Goal: Task Accomplishment & Management: Complete application form

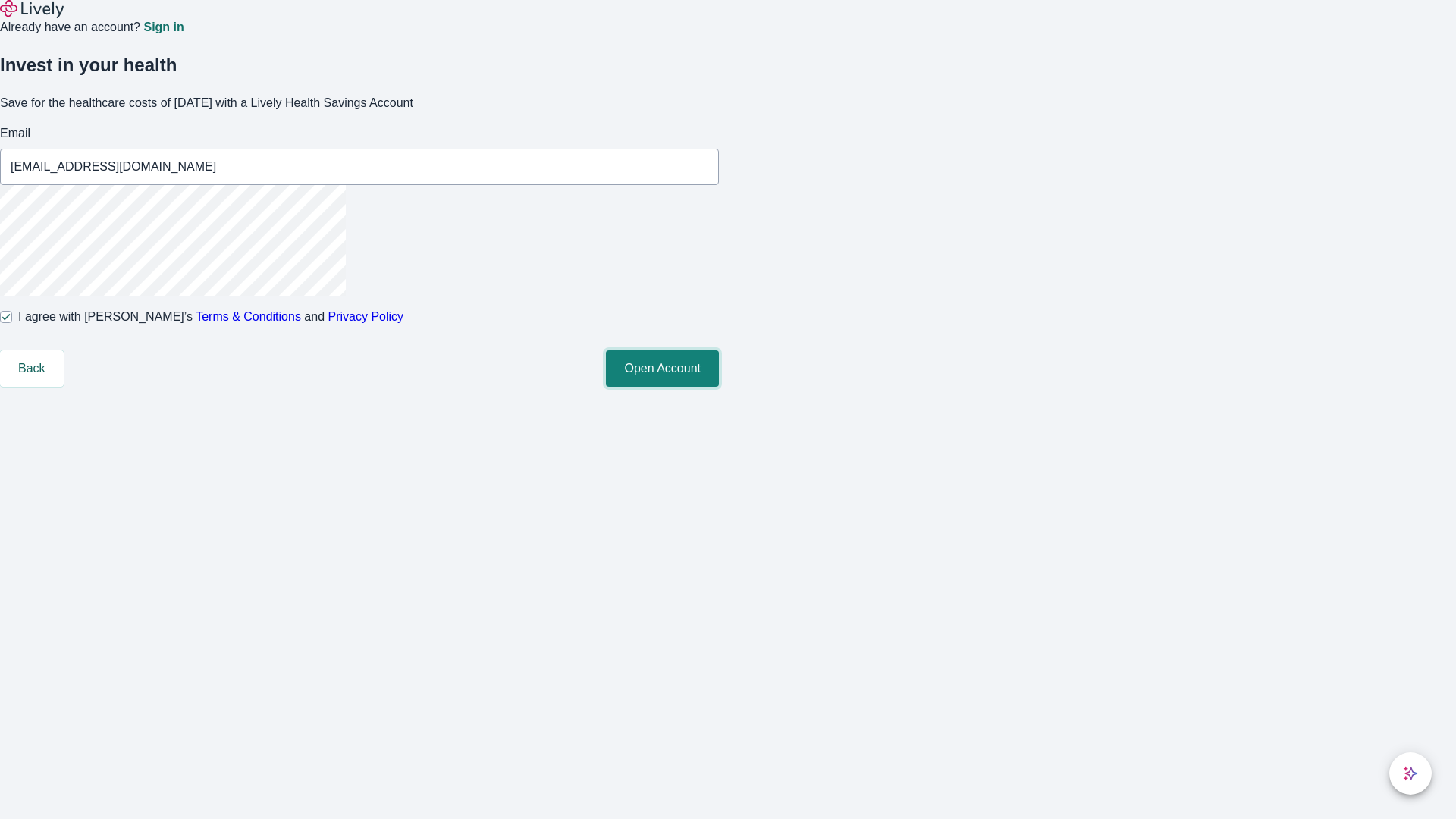
click at [719, 386] on button "Open Account" at bounding box center [662, 368] width 113 height 36
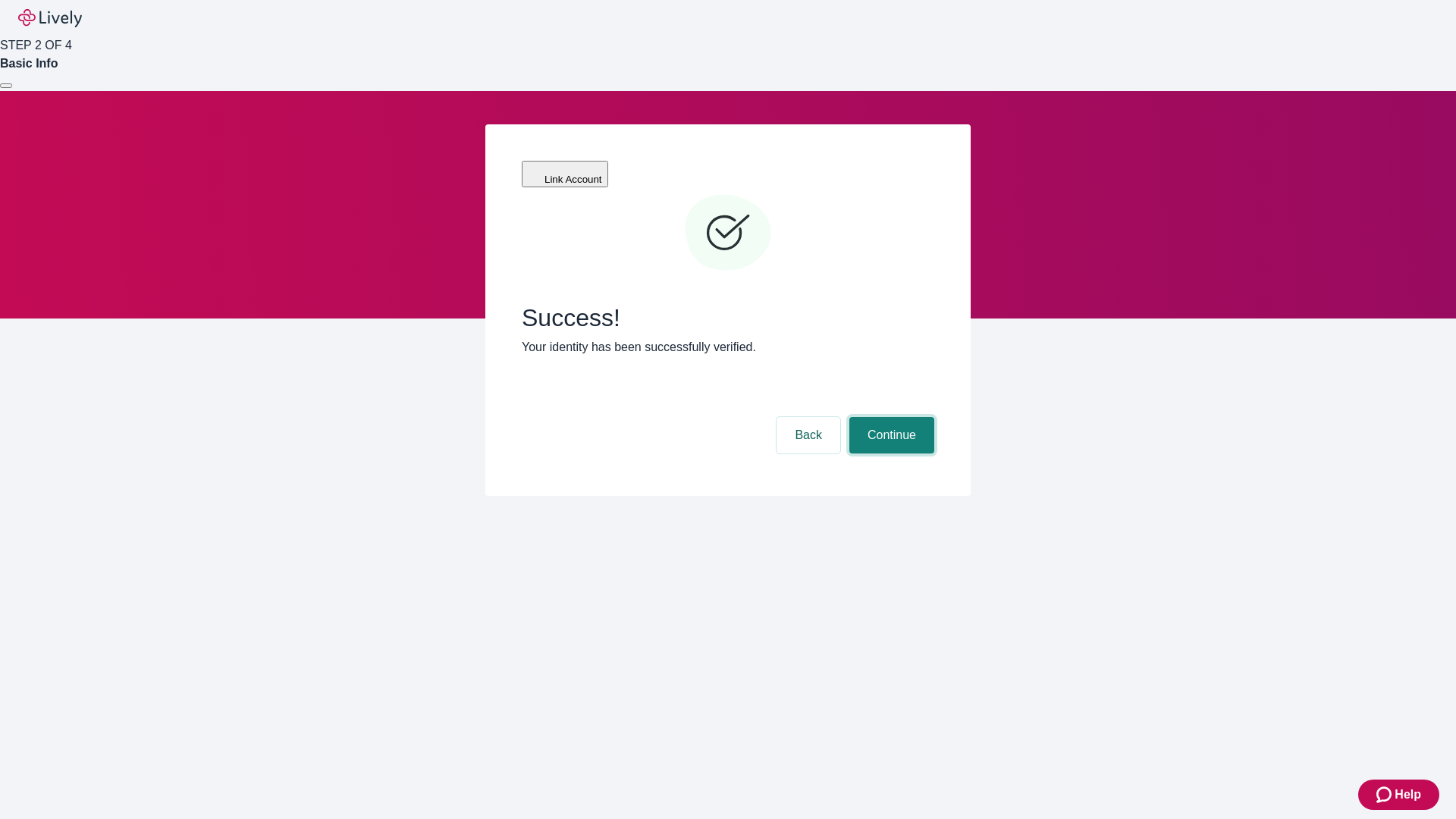
click at [890, 417] on button "Continue" at bounding box center [892, 435] width 85 height 36
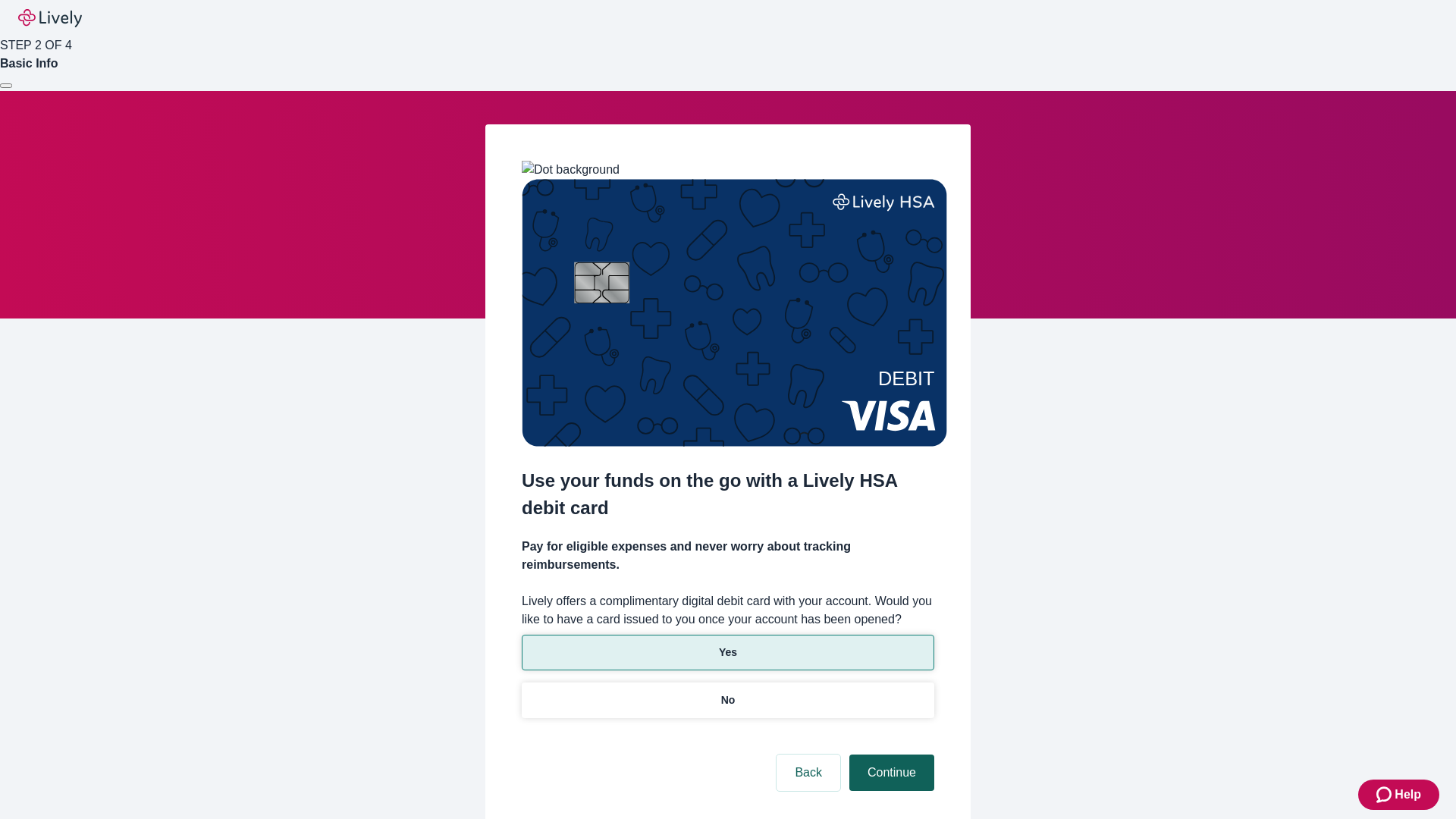
click at [728, 644] on p "Yes" at bounding box center [728, 652] width 18 height 16
click at [890, 755] on button "Continue" at bounding box center [892, 773] width 85 height 36
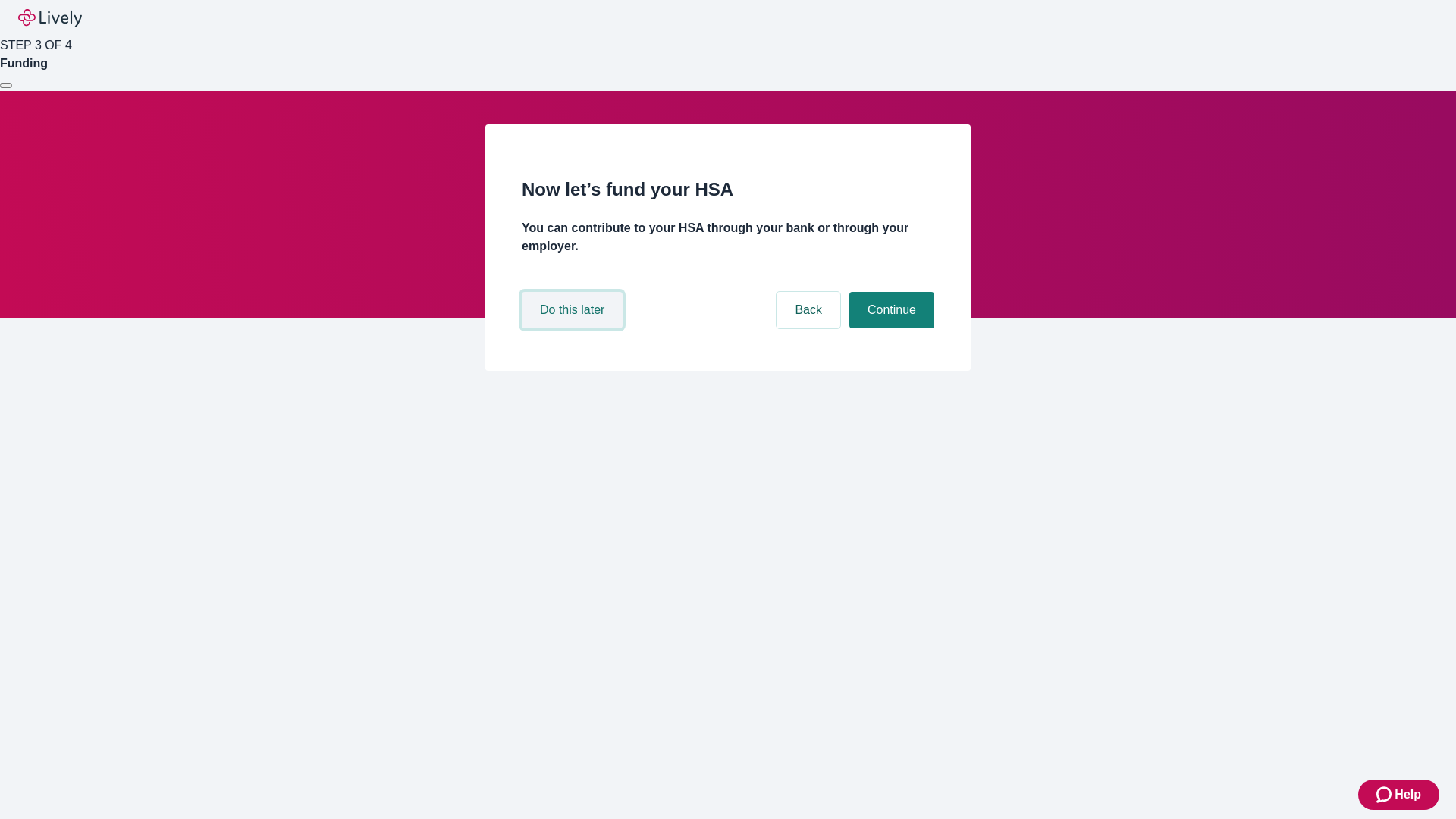
click at [574, 329] on button "Do this later" at bounding box center [572, 310] width 100 height 36
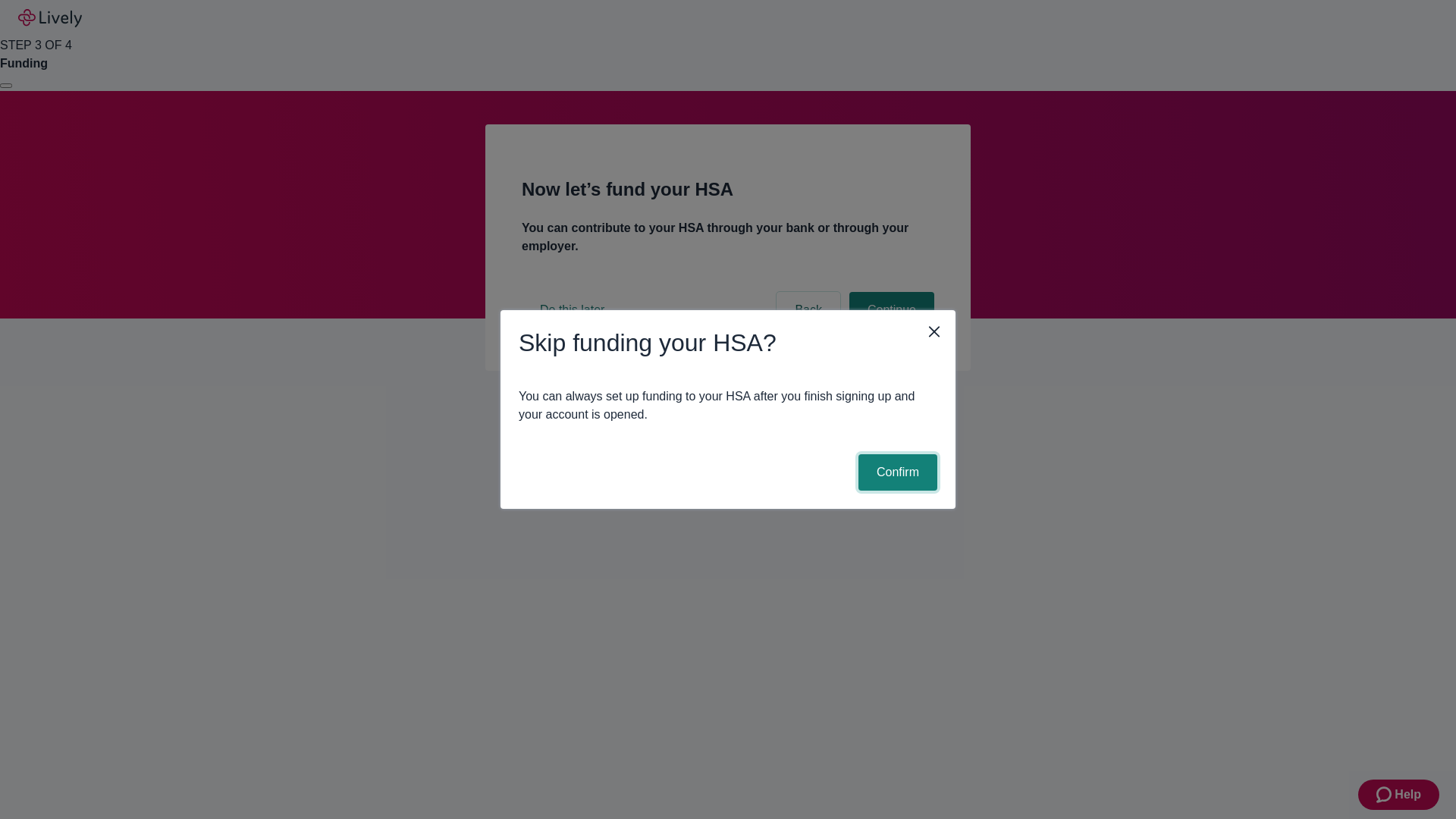
click at [896, 472] on button "Confirm" at bounding box center [898, 472] width 79 height 36
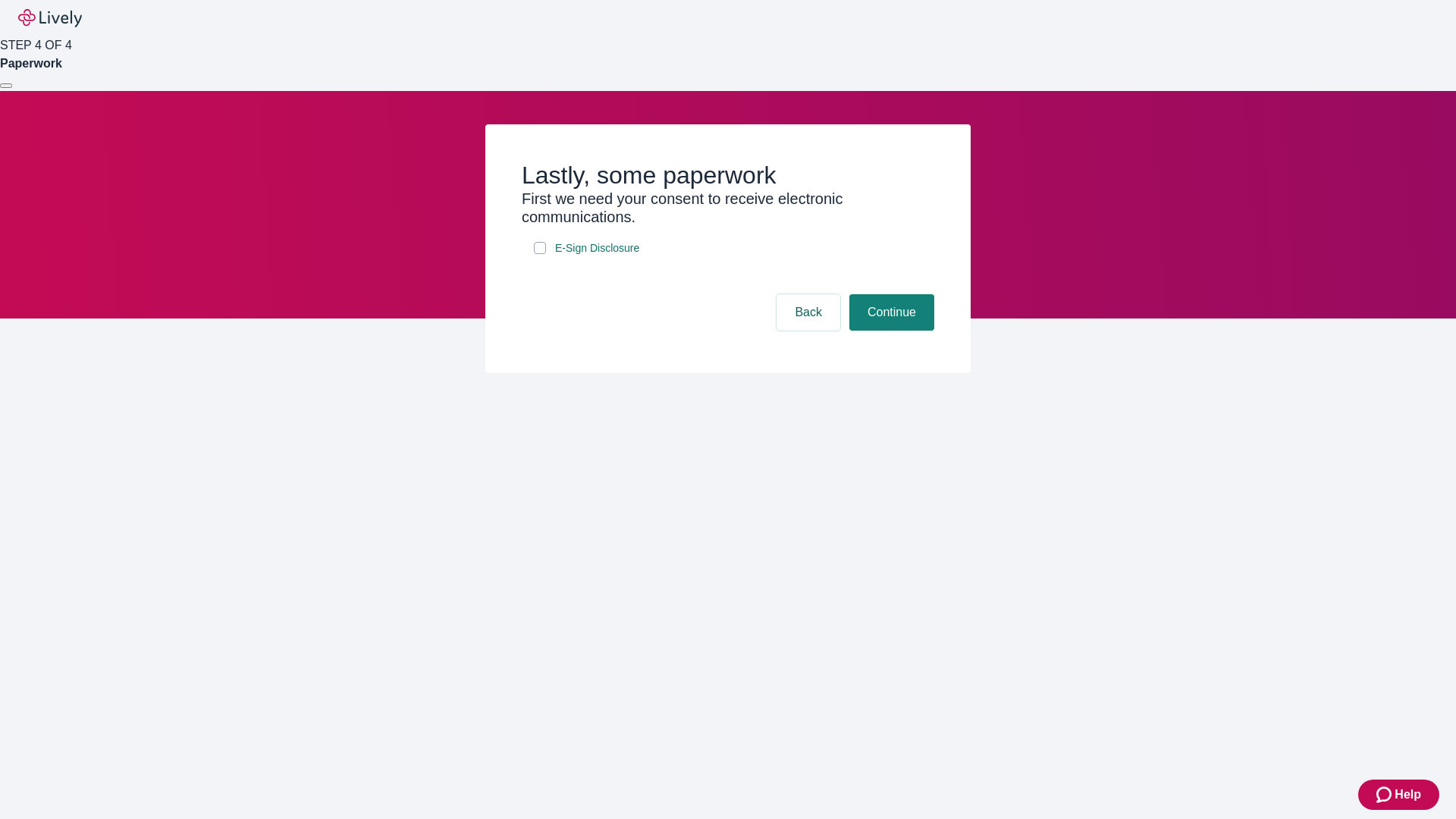
click at [540, 254] on input "E-Sign Disclosure" at bounding box center [539, 247] width 12 height 12
checkbox input "true"
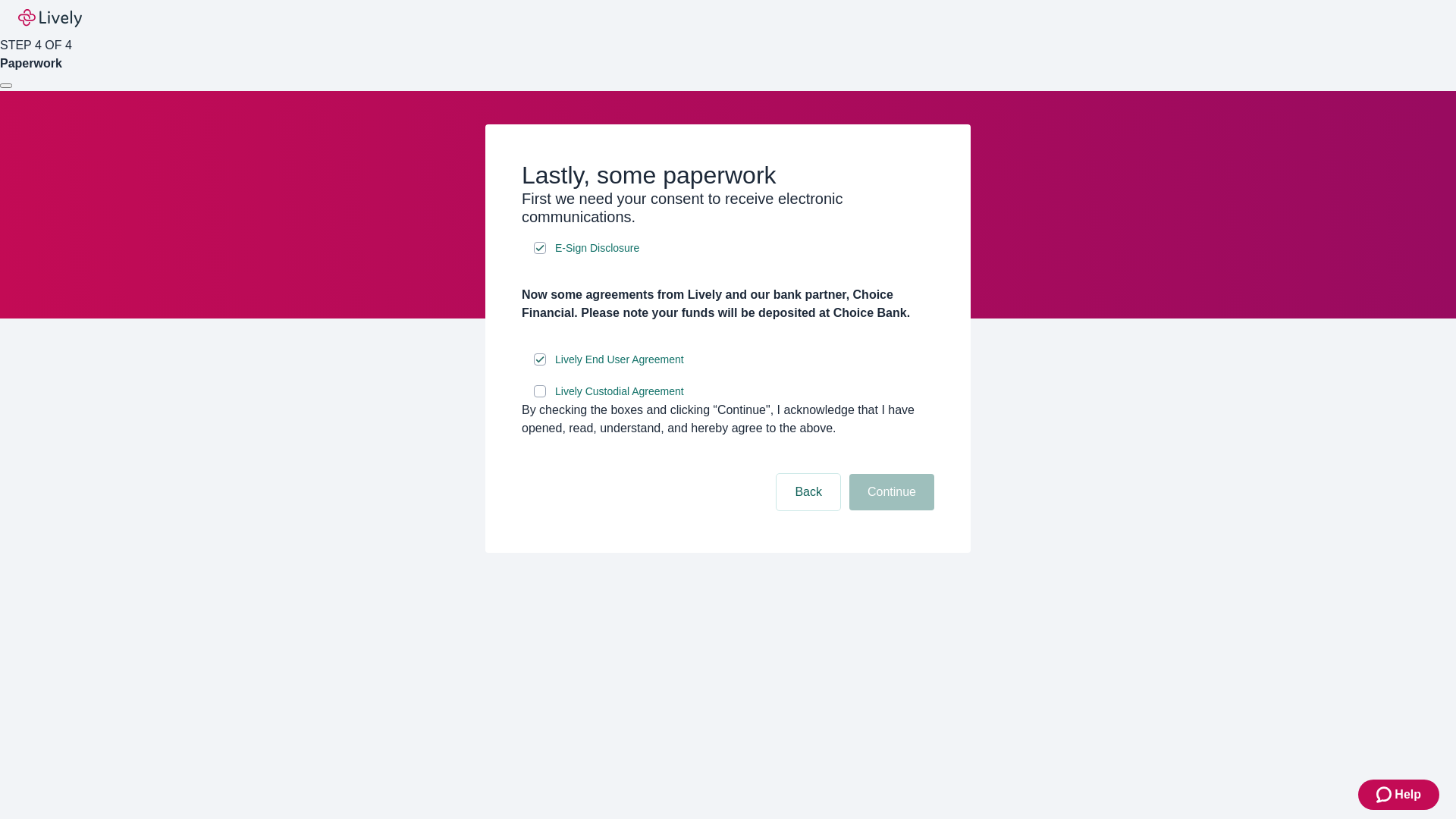
click at [540, 397] on input "Lively Custodial Agreement" at bounding box center [539, 391] width 12 height 12
checkbox input "true"
click at [890, 510] on button "Continue" at bounding box center [892, 492] width 85 height 36
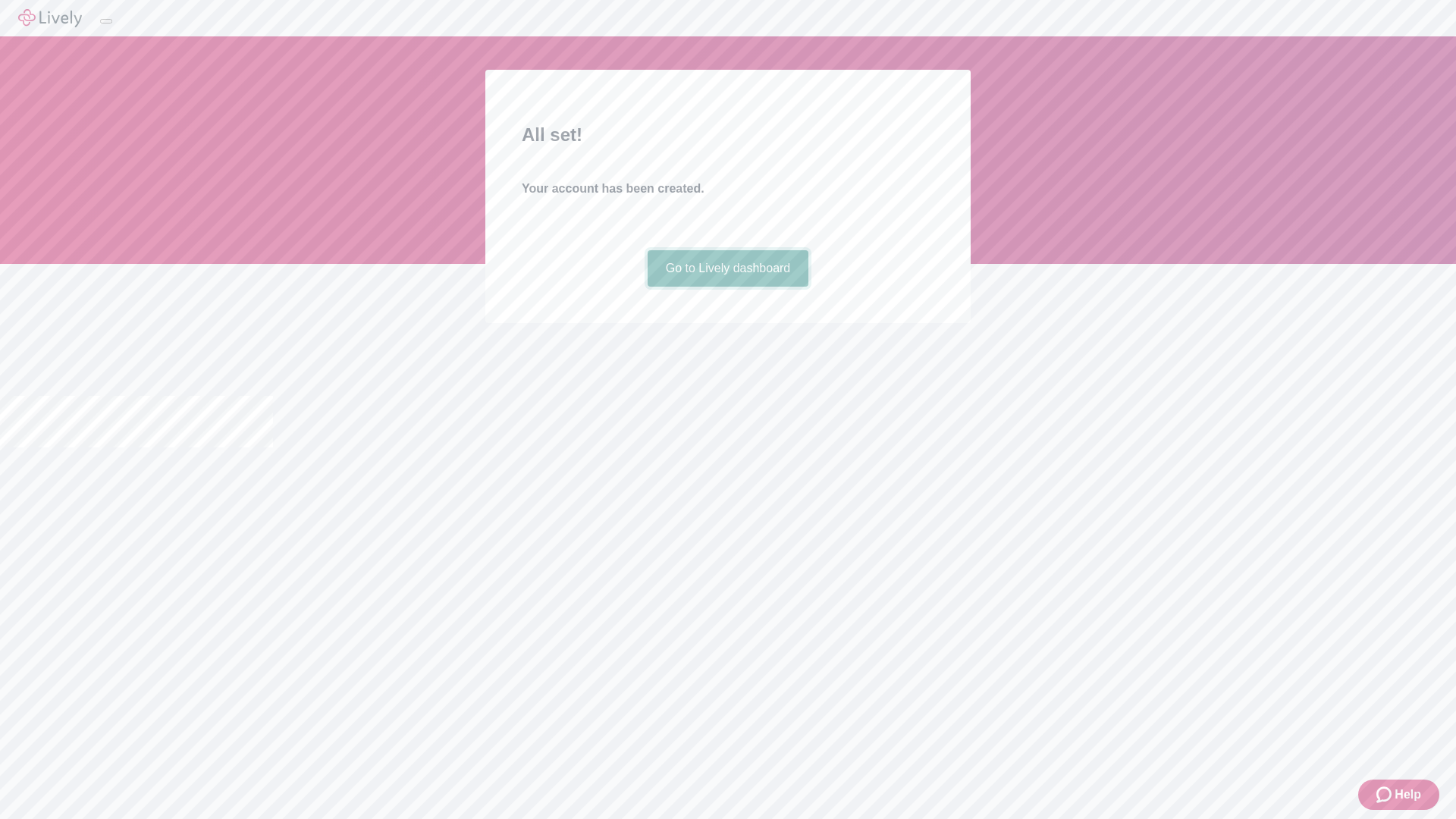
click at [728, 287] on link "Go to Lively dashboard" at bounding box center [728, 269] width 162 height 36
